Goal: Information Seeking & Learning: Learn about a topic

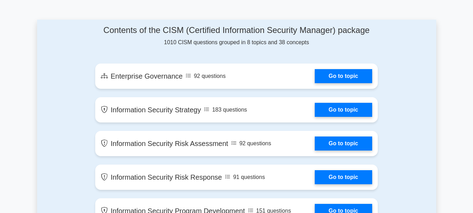
scroll to position [385, 0]
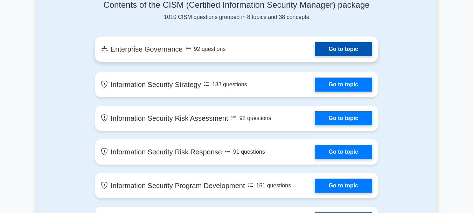
click at [337, 52] on link "Go to topic" at bounding box center [343, 49] width 57 height 14
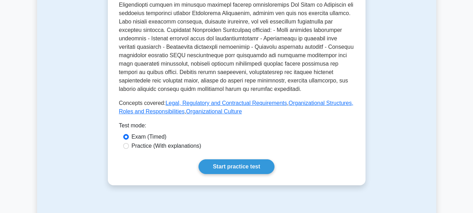
scroll to position [315, 0]
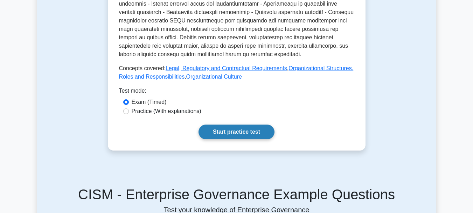
click at [240, 129] on link "Start practice test" at bounding box center [237, 131] width 76 height 15
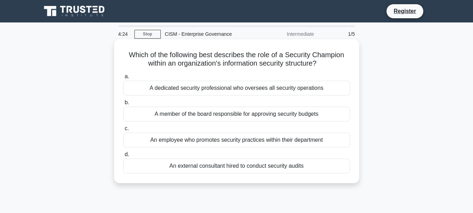
click at [210, 115] on div "A member of the board responsible for approving security budgets" at bounding box center [236, 114] width 227 height 15
click at [123, 105] on input "b. A member of the board responsible for approving security budgets" at bounding box center [123, 102] width 0 height 5
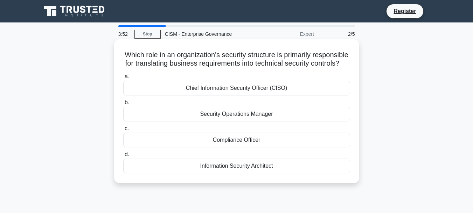
click at [235, 173] on div "Information Security Architect" at bounding box center [236, 165] width 227 height 15
click at [123, 157] on input "d. Information Security Architect" at bounding box center [123, 154] width 0 height 5
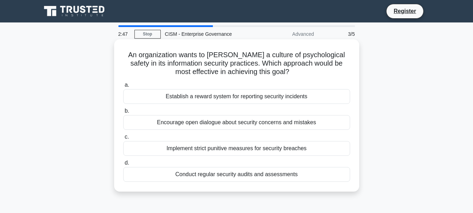
click at [274, 146] on div "Implement strict punitive measures for security breaches" at bounding box center [236, 148] width 227 height 15
click at [123, 139] on input "c. Implement strict punitive measures for security breaches" at bounding box center [123, 137] width 0 height 5
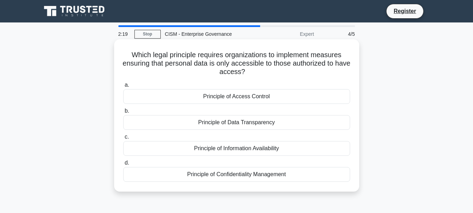
click at [221, 151] on div "Principle of Information Availability" at bounding box center [236, 148] width 227 height 15
click at [123, 139] on input "c. Principle of Information Availability" at bounding box center [123, 137] width 0 height 5
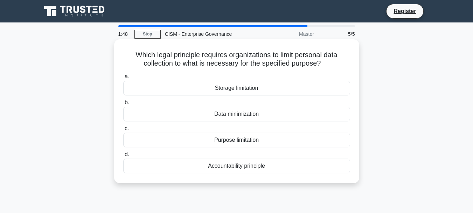
click at [236, 168] on div "Accountability principle" at bounding box center [236, 165] width 227 height 15
click at [123, 157] on input "d. Accountability principle" at bounding box center [123, 154] width 0 height 5
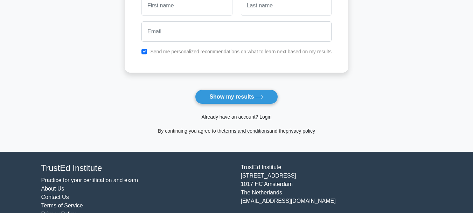
scroll to position [140, 0]
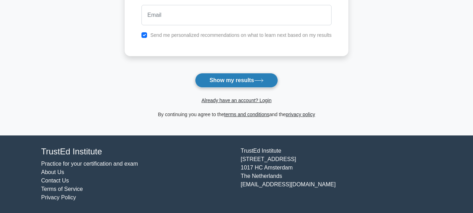
click at [242, 79] on button "Show my results" at bounding box center [236, 80] width 83 height 15
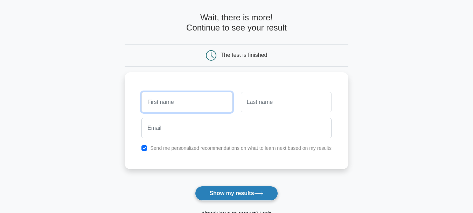
scroll to position [22, 0]
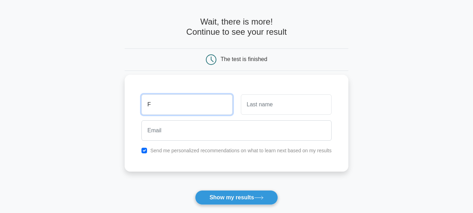
type input "F"
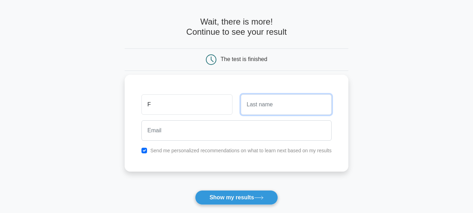
click at [253, 102] on input "text" at bounding box center [286, 104] width 91 height 20
type input "FF"
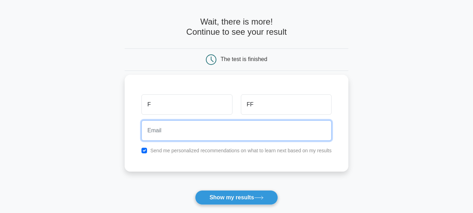
click at [188, 123] on input "email" at bounding box center [237, 130] width 190 height 20
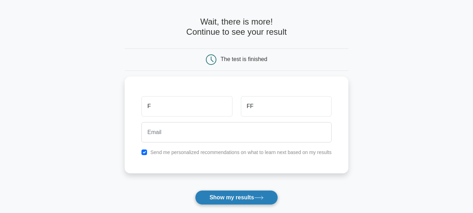
click at [226, 194] on button "Show my results" at bounding box center [236, 197] width 83 height 15
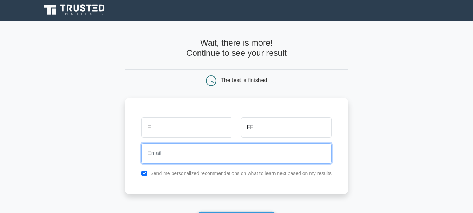
scroll to position [0, 0]
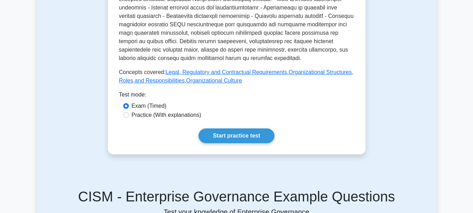
scroll to position [315, 0]
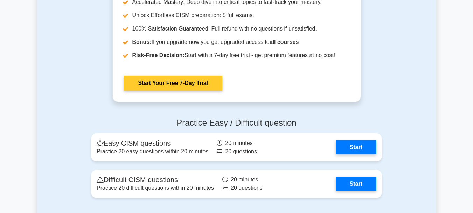
scroll to position [806, 0]
